Goal: Find specific page/section: Find specific page/section

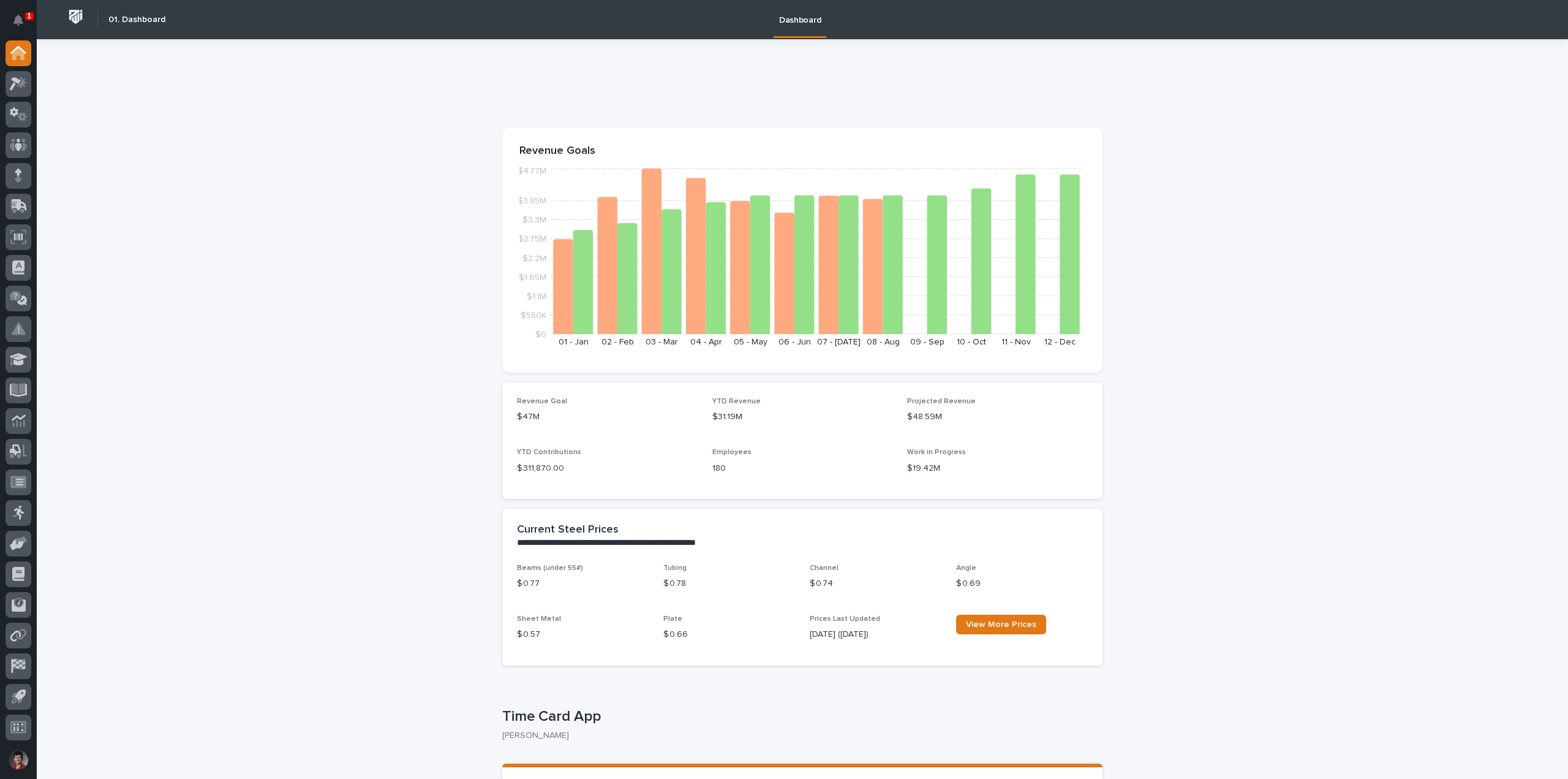
click at [17, 12] on button "Notifications" at bounding box center [18, 20] width 26 height 26
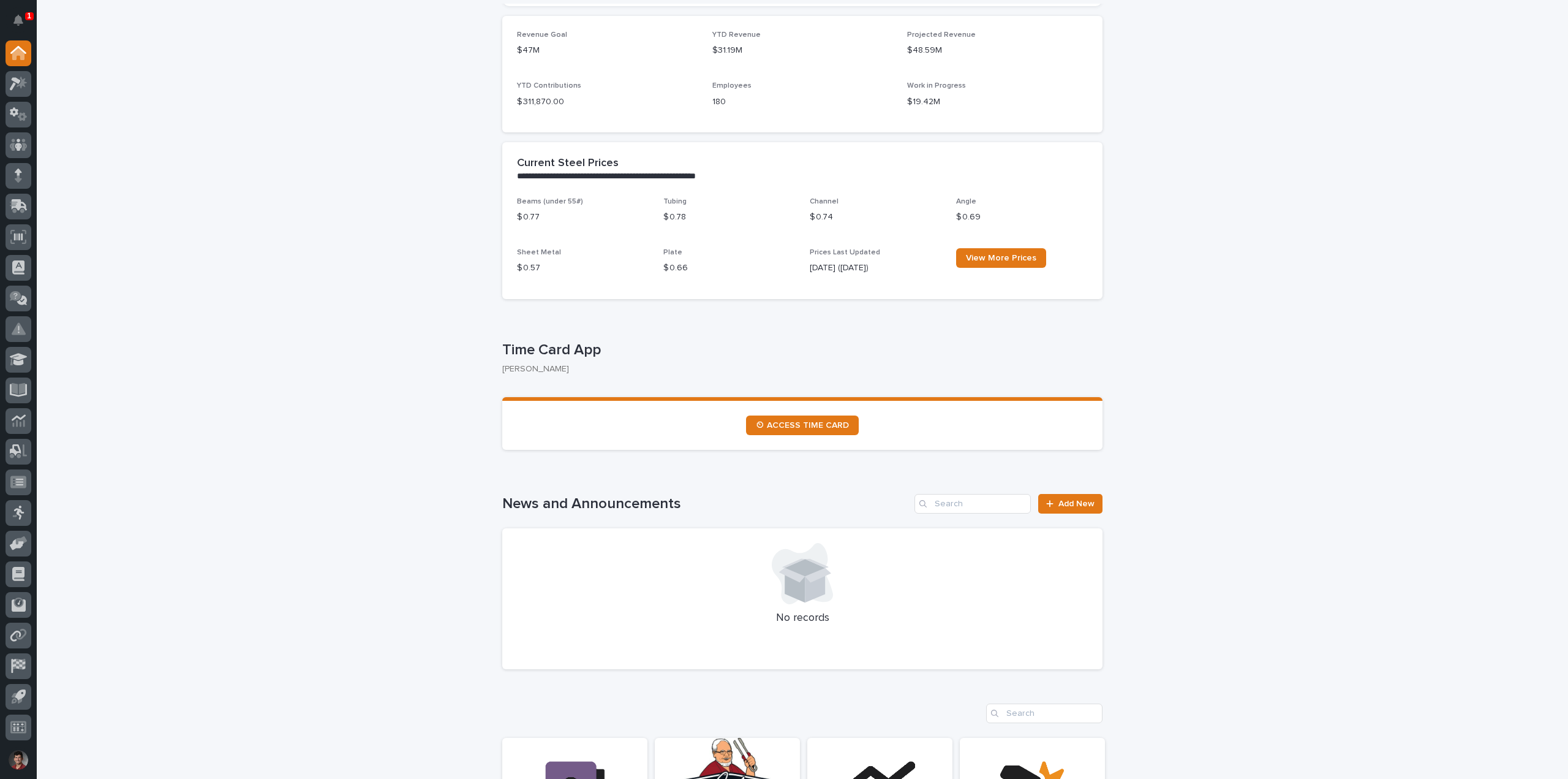
scroll to position [368, 0]
click at [798, 424] on span "⏲ ACCESS TIME CARD" at bounding box center [803, 424] width 93 height 9
